Goal: Task Accomplishment & Management: Use online tool/utility

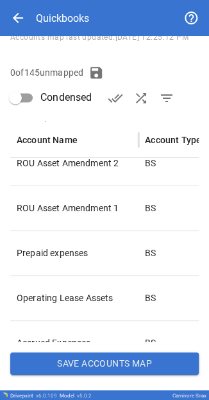
scroll to position [3246, 0]
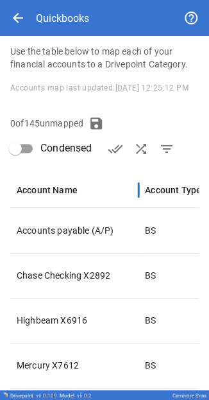
click at [62, 195] on div "Account Name" at bounding box center [47, 190] width 61 height 10
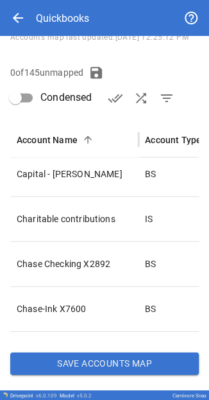
click at [110, 364] on button "Save Accounts Map" at bounding box center [104, 363] width 189 height 23
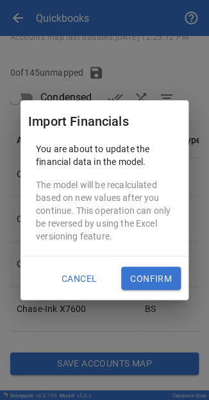
click at [146, 270] on button "Confirm" at bounding box center [151, 278] width 60 height 23
